Goal: Transaction & Acquisition: Purchase product/service

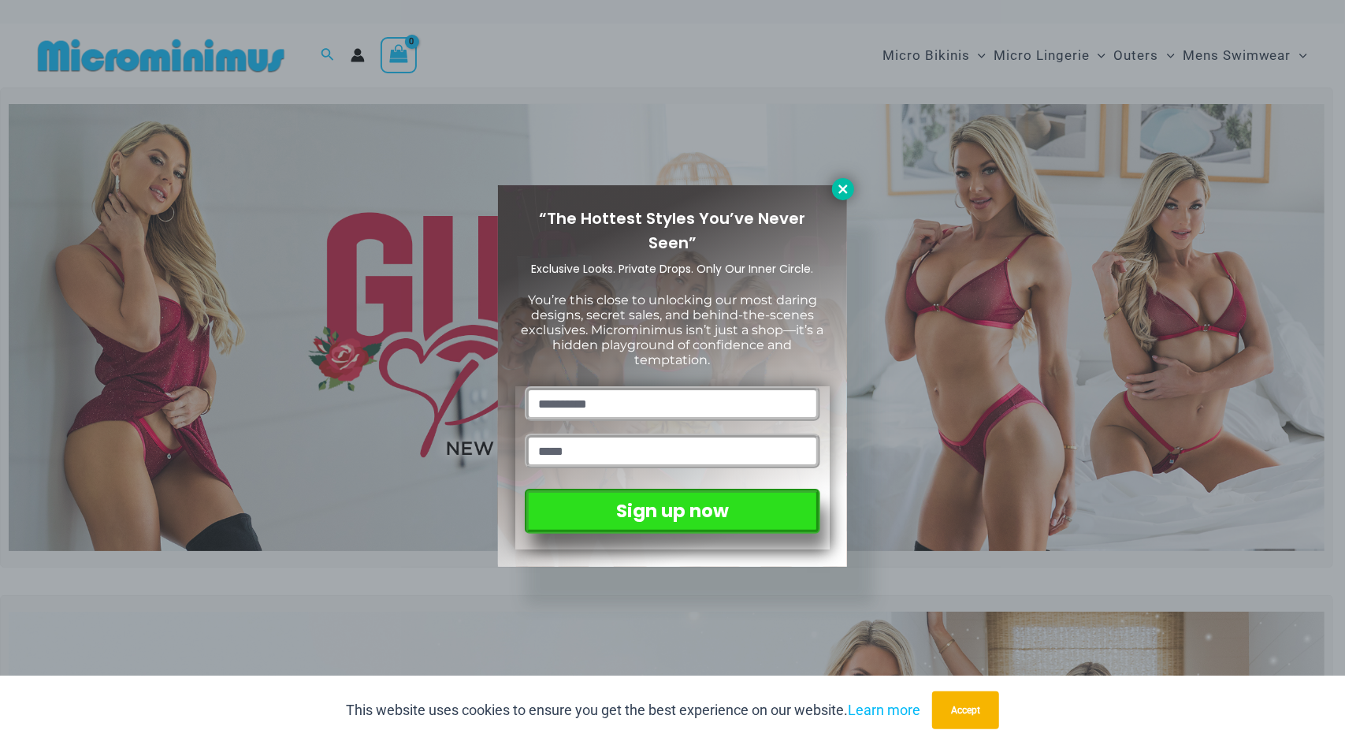
click at [848, 188] on icon at bounding box center [843, 189] width 14 height 14
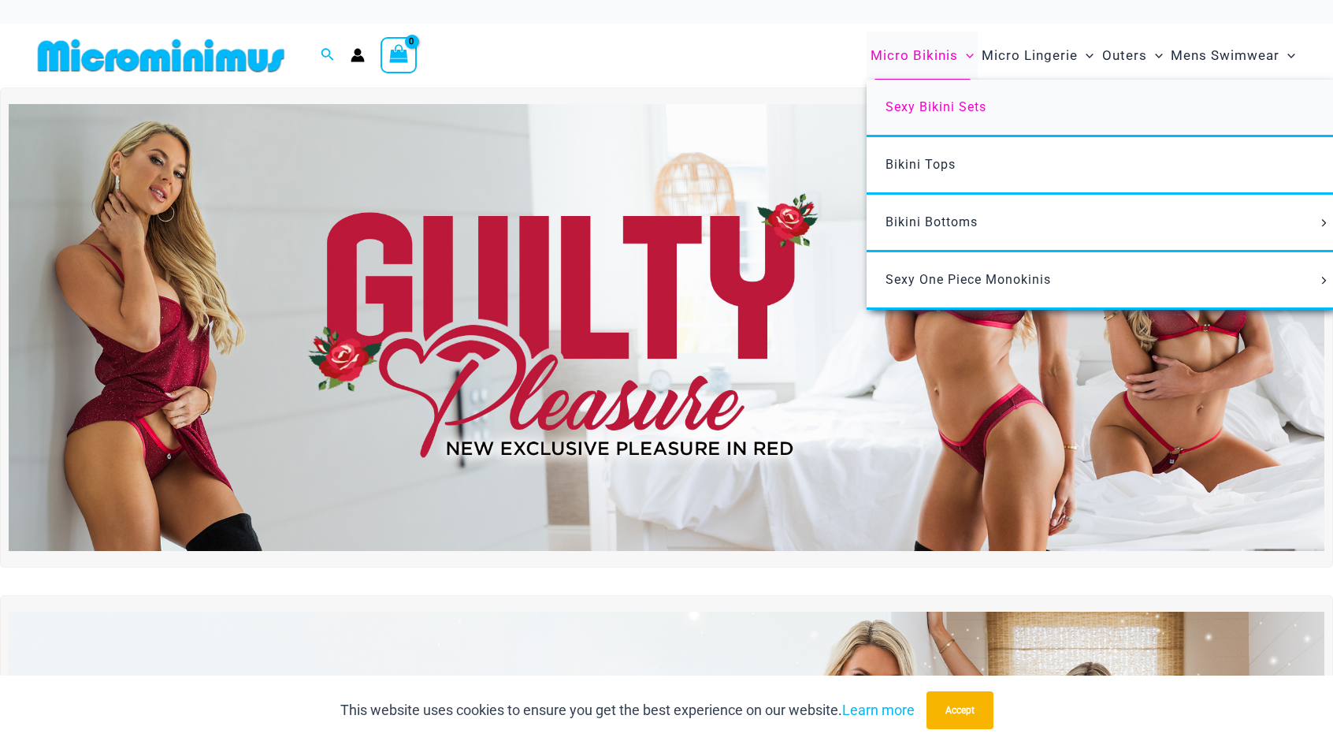
click at [909, 94] on link "Sexy Bikini Sets" at bounding box center [1101, 109] width 469 height 58
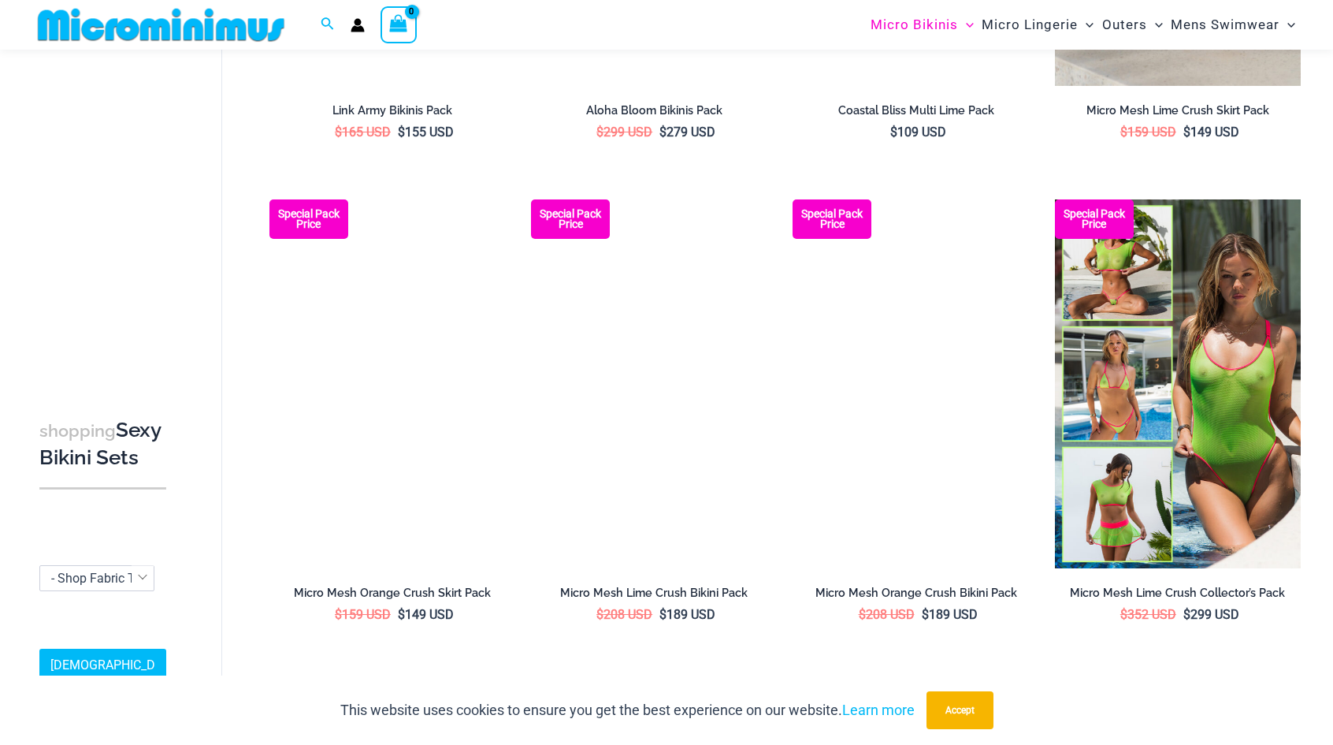
scroll to position [3759, 0]
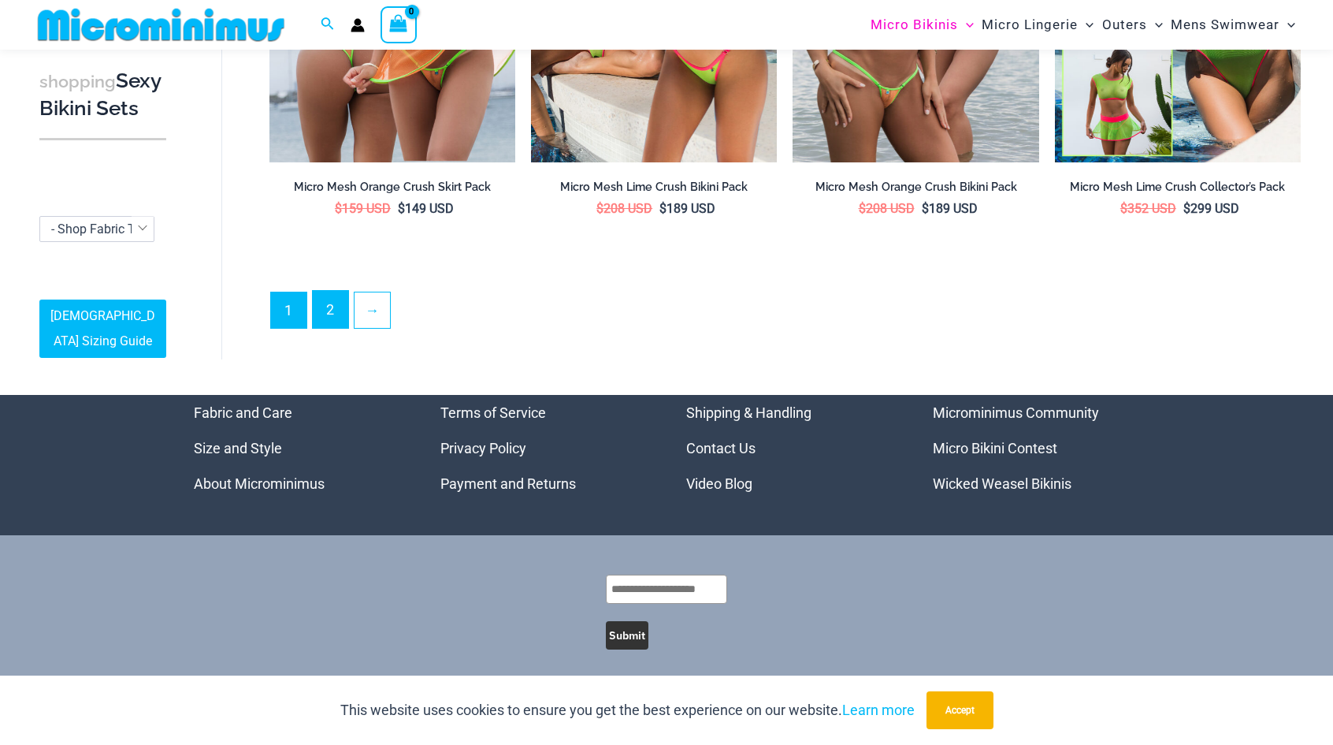
click at [320, 294] on link "2" at bounding box center [330, 309] width 35 height 37
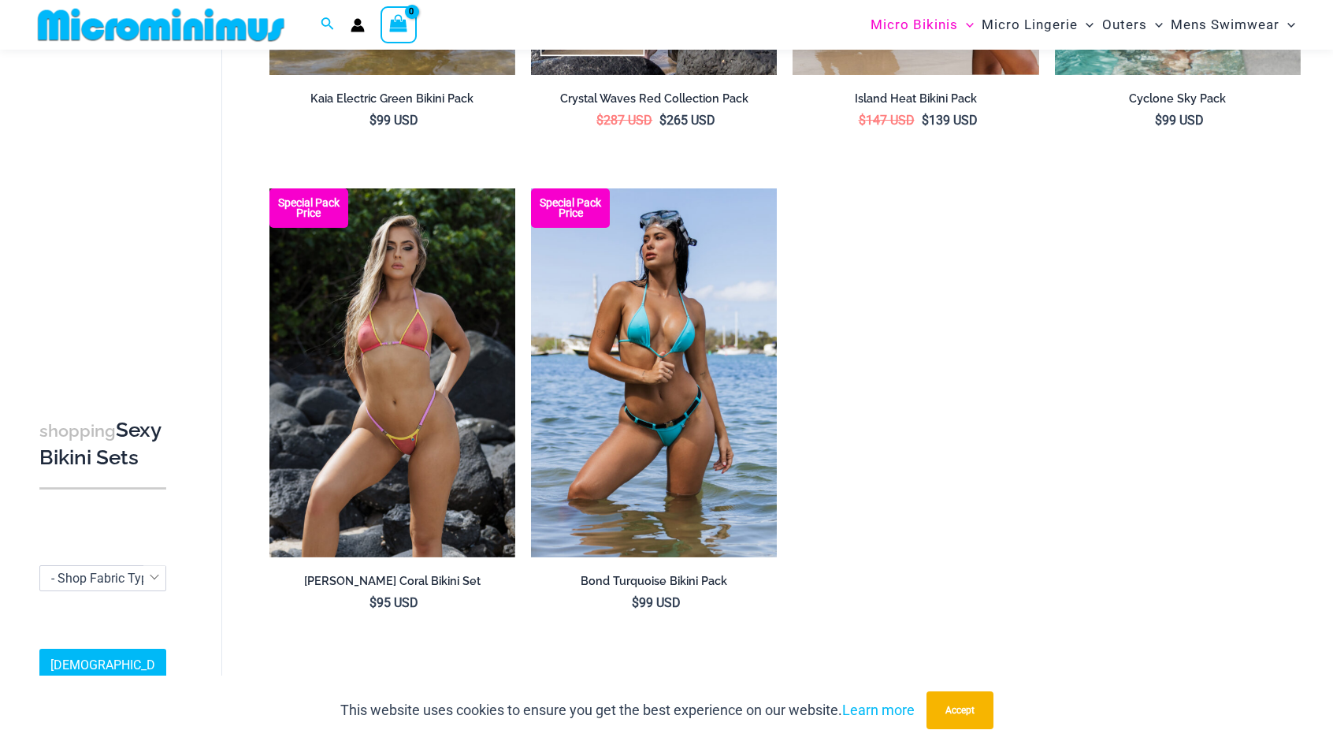
scroll to position [3007, 0]
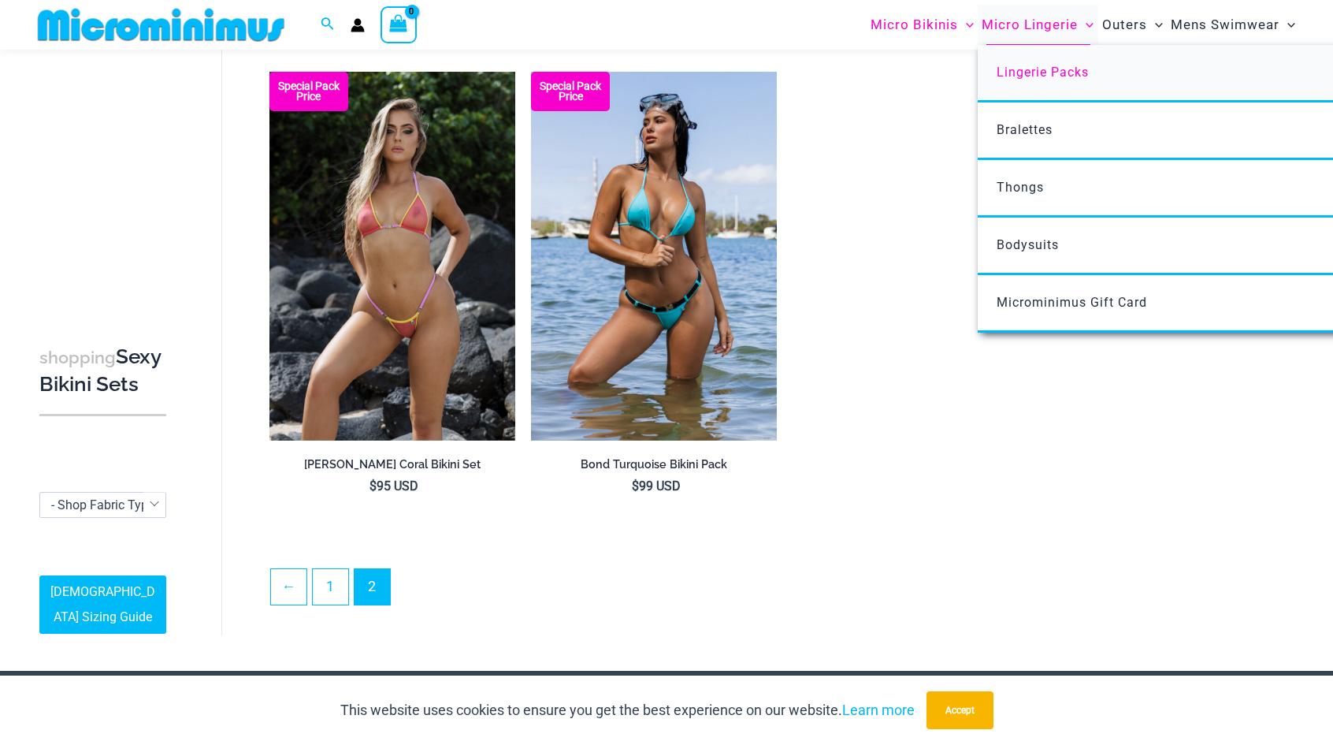
click at [1046, 67] on span "Lingerie Packs" at bounding box center [1043, 72] width 92 height 15
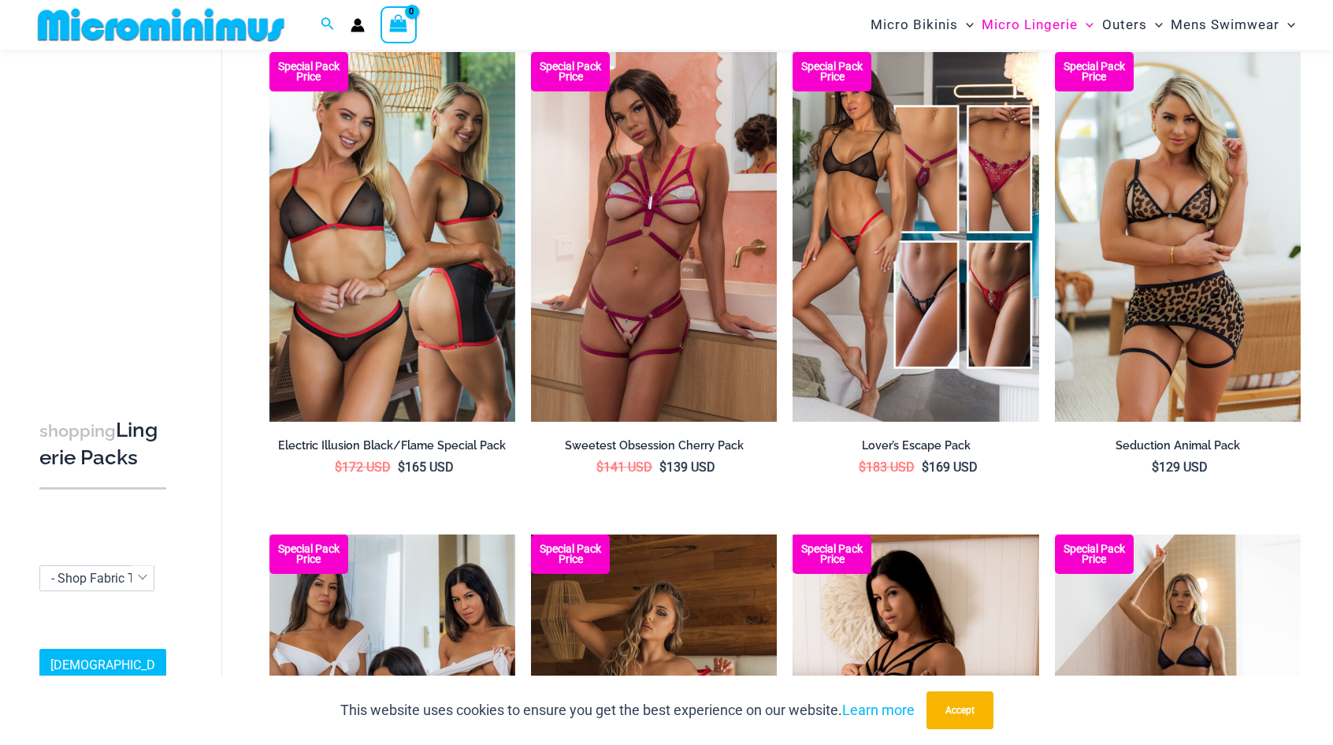
scroll to position [2077, 0]
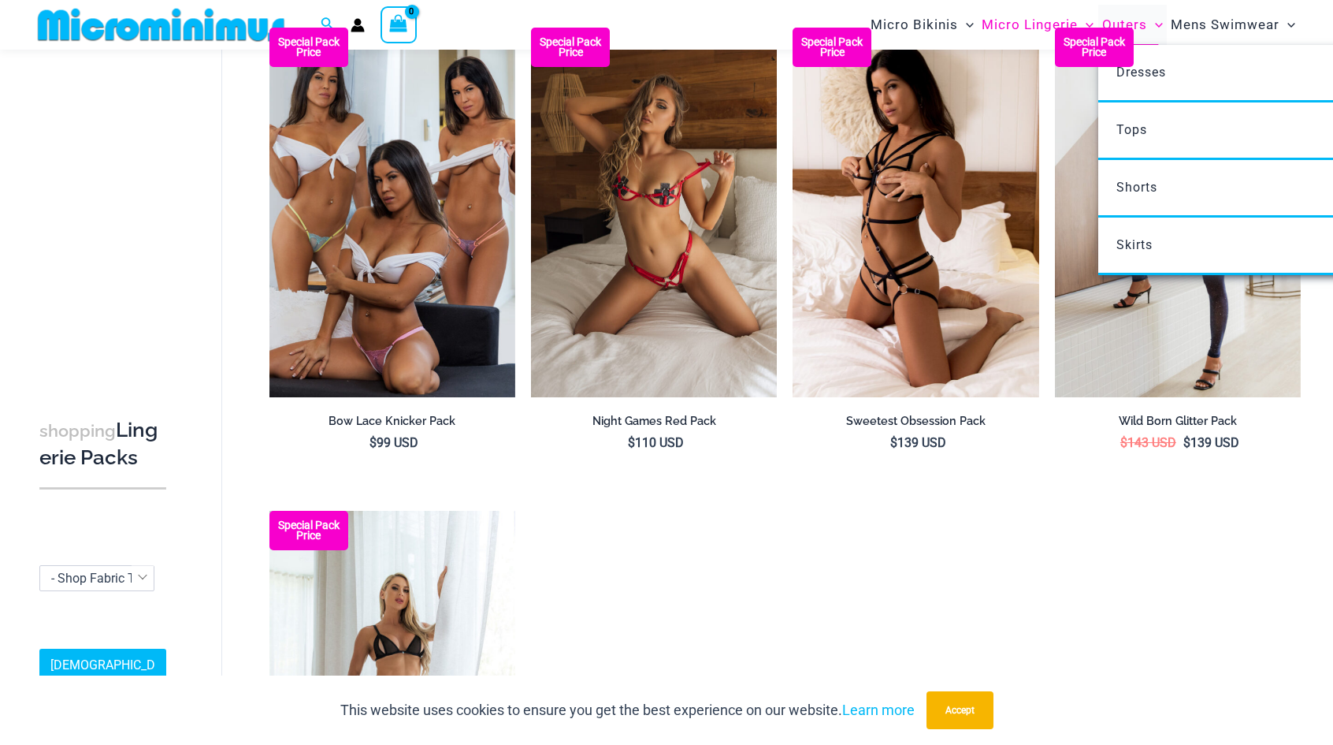
click at [1129, 20] on span "Outers" at bounding box center [1125, 25] width 45 height 40
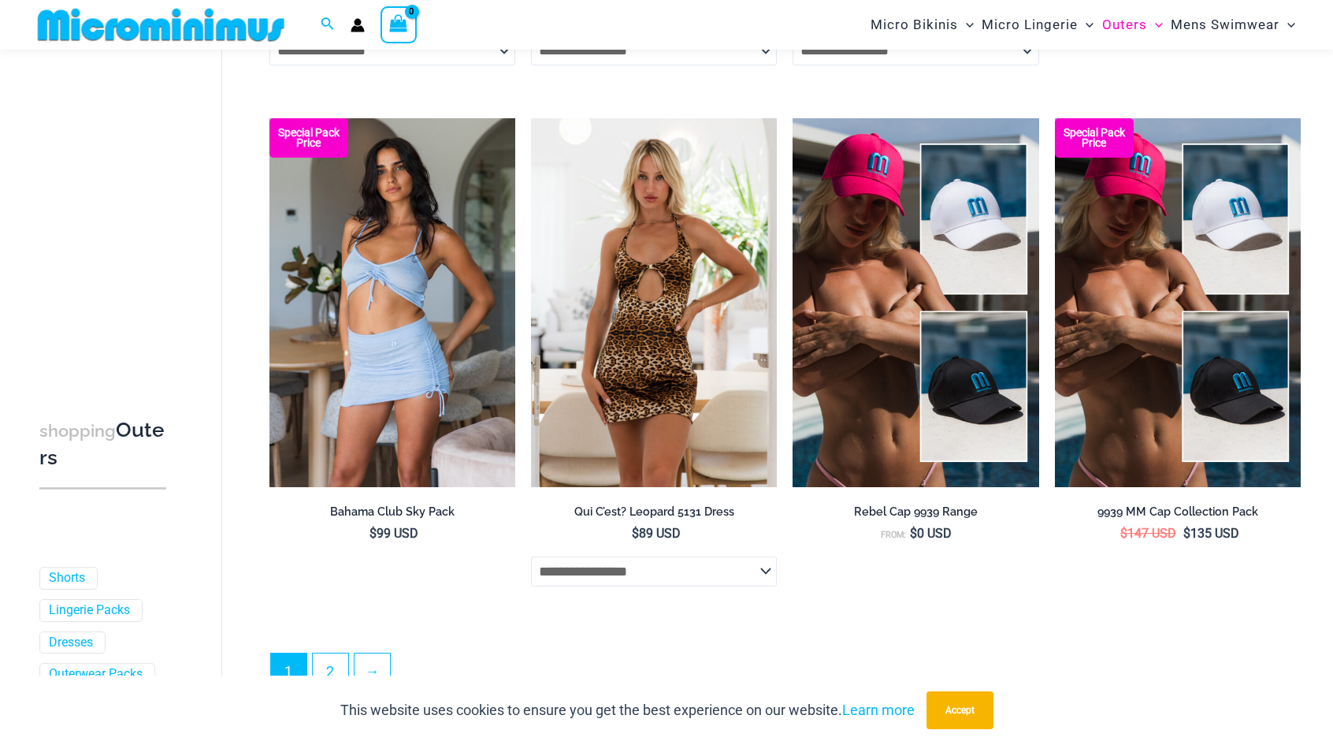
scroll to position [3959, 0]
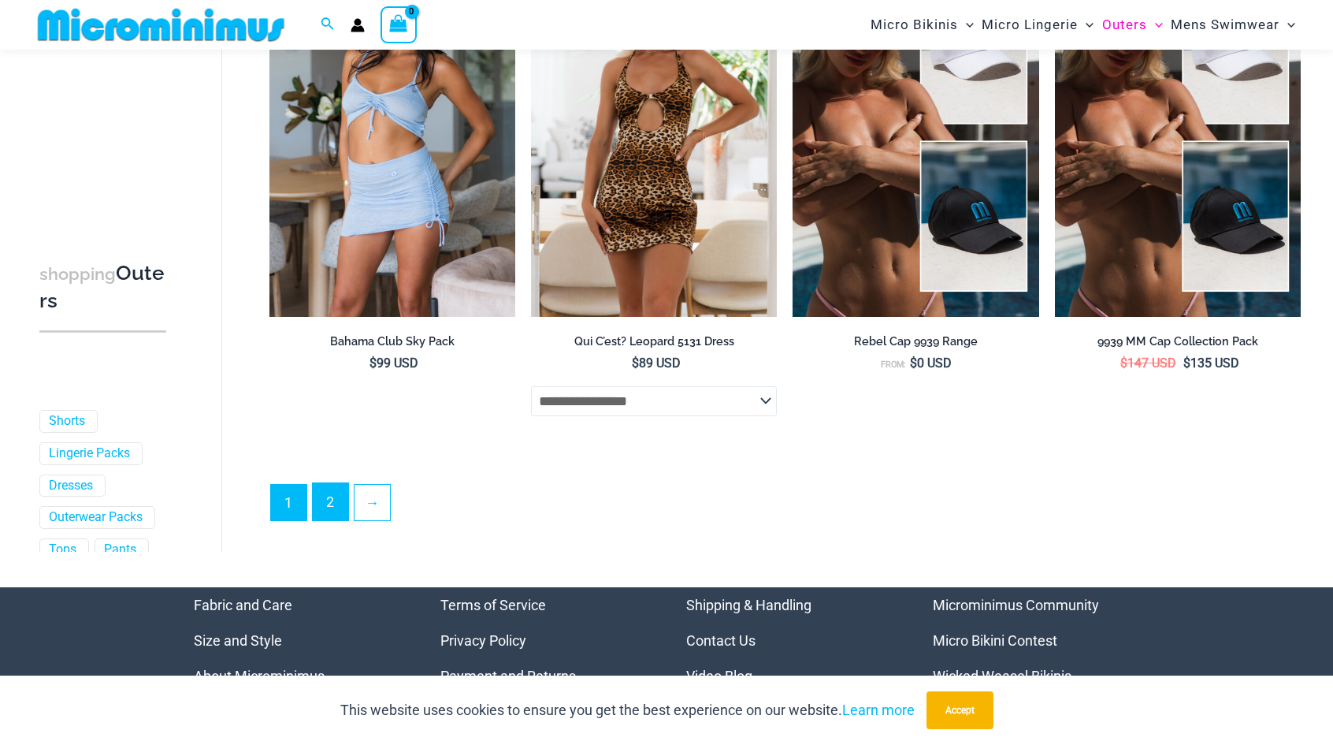
click at [325, 511] on link "2" at bounding box center [330, 501] width 35 height 37
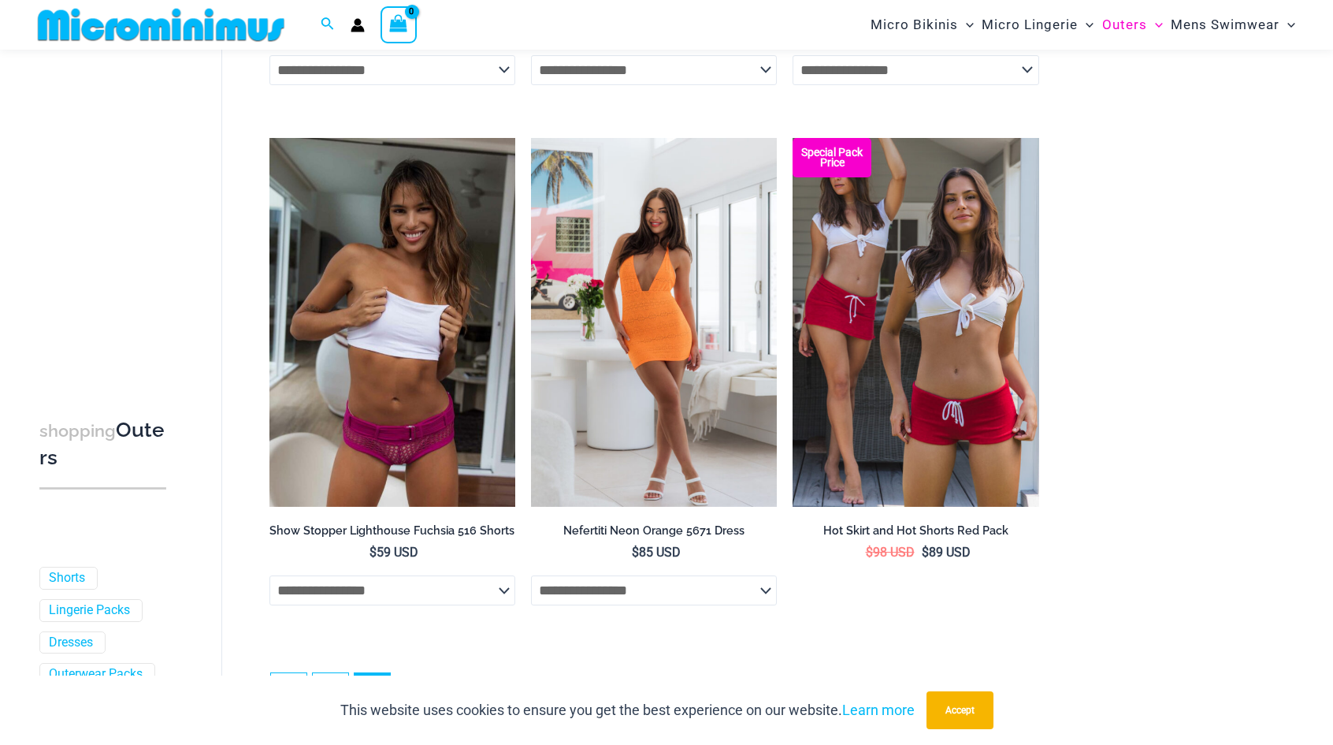
scroll to position [1605, 0]
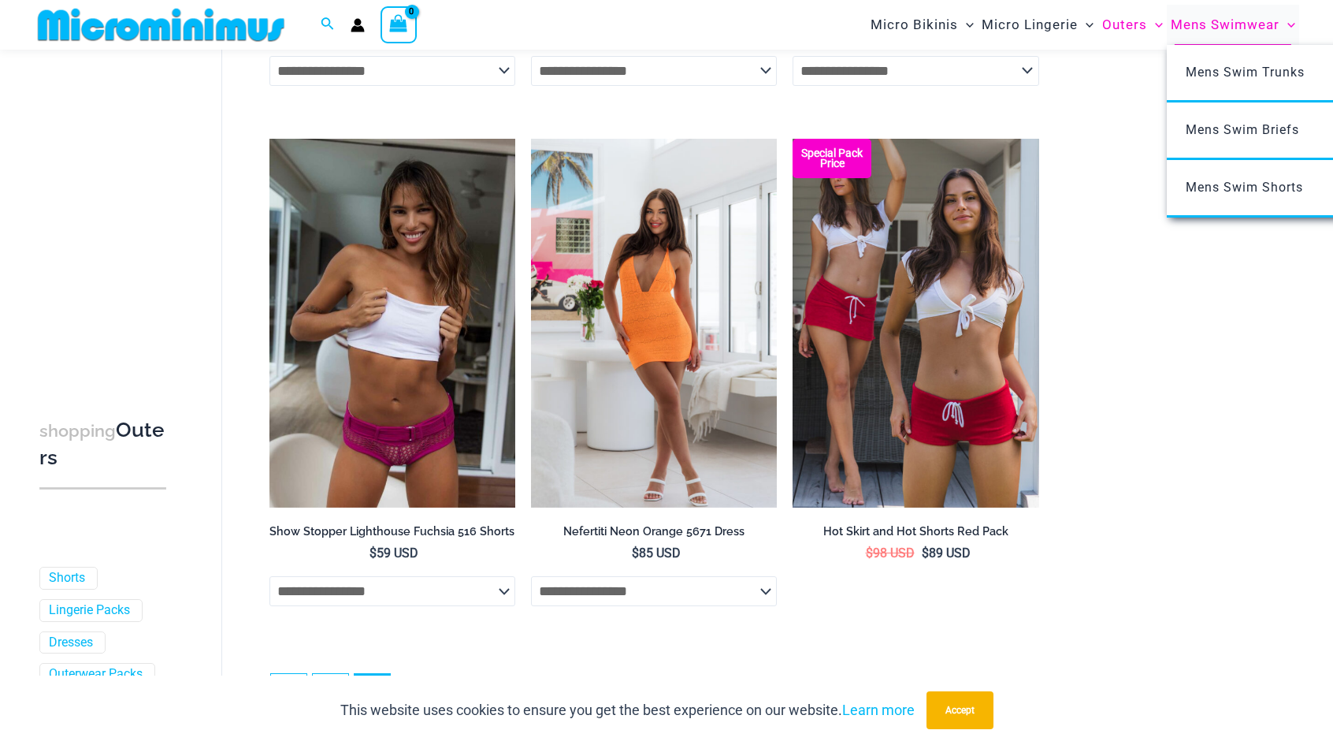
click at [1192, 24] on span "Mens Swimwear" at bounding box center [1225, 25] width 109 height 40
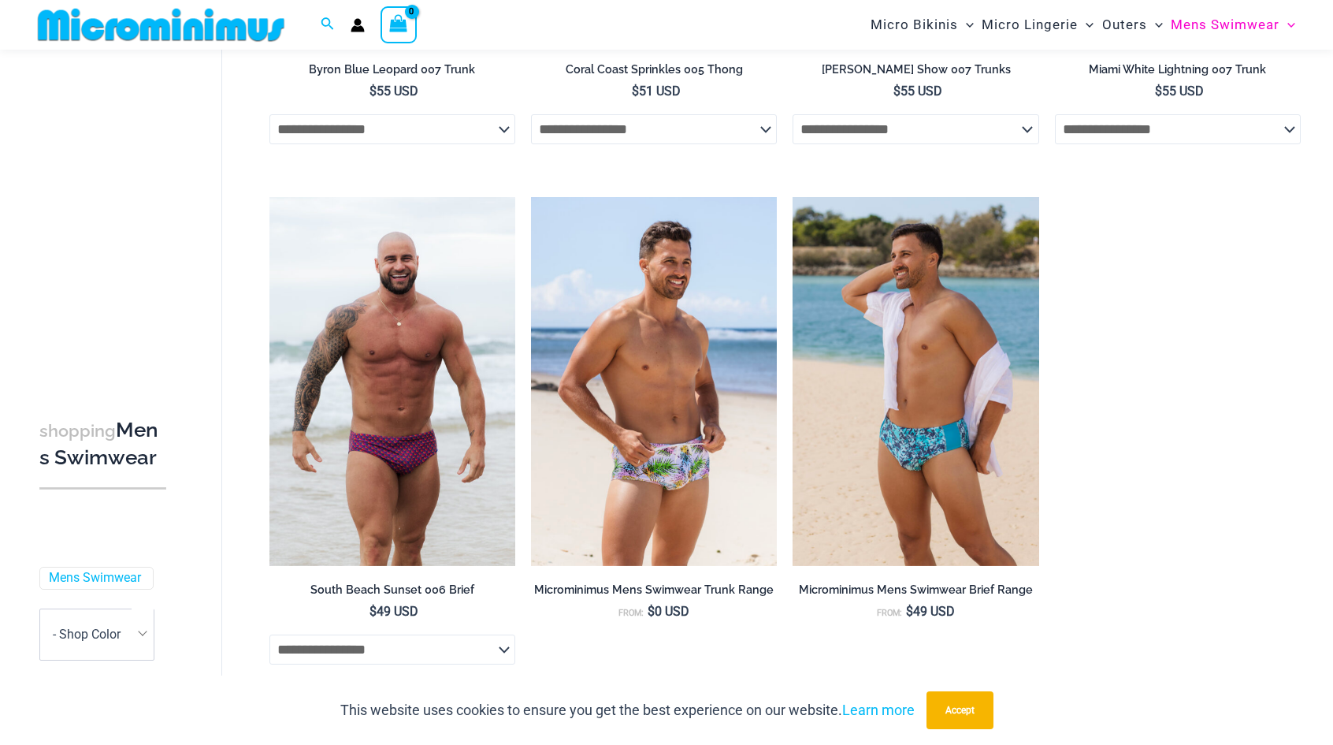
scroll to position [3406, 0]
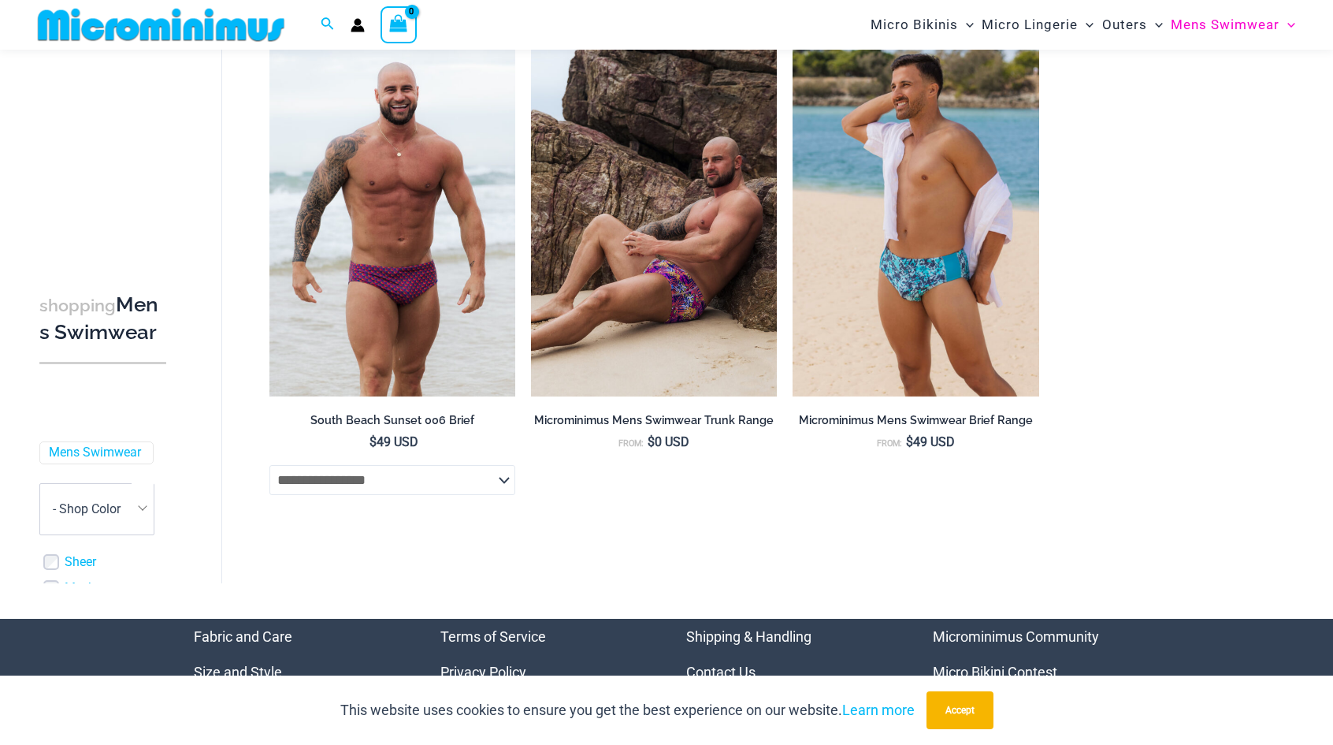
click at [634, 268] on img at bounding box center [654, 212] width 246 height 369
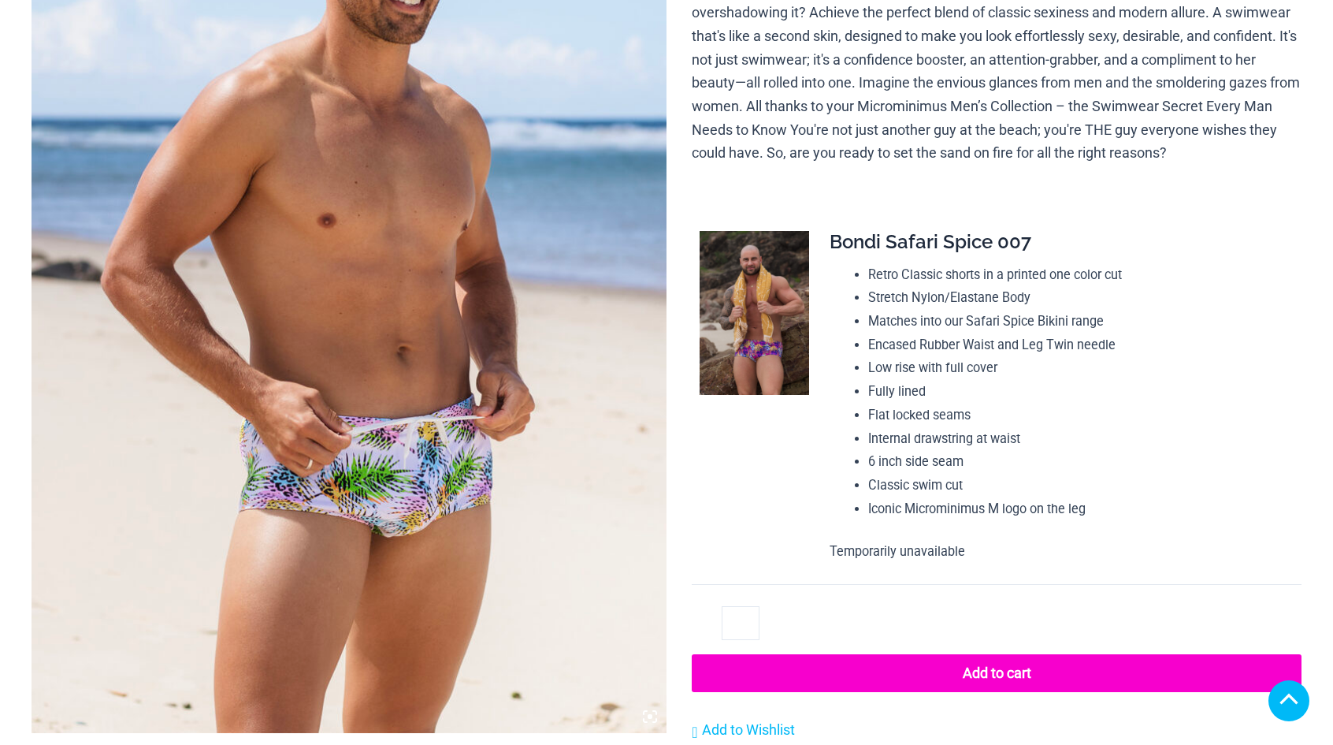
scroll to position [435, 0]
